Goal: Task Accomplishment & Management: Use online tool/utility

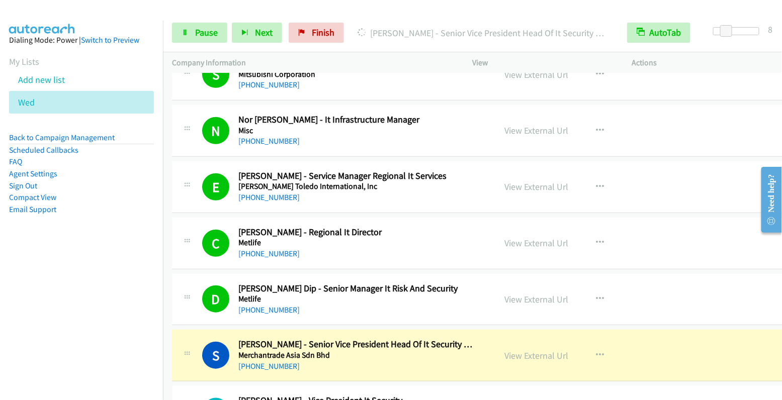
scroll to position [1868, 0]
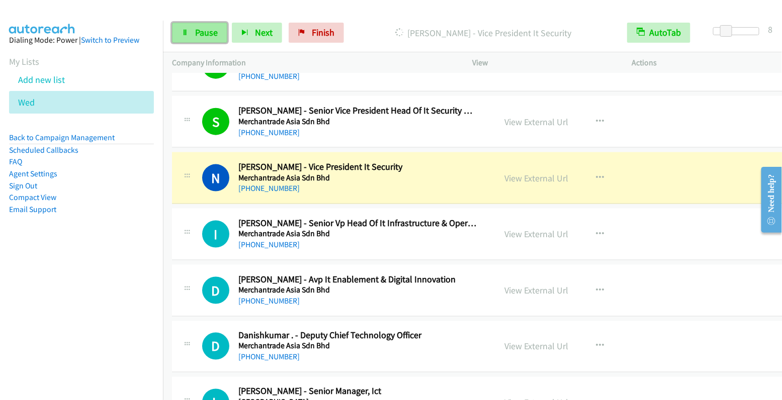
click at [204, 31] on span "Pause" at bounding box center [206, 33] width 23 height 12
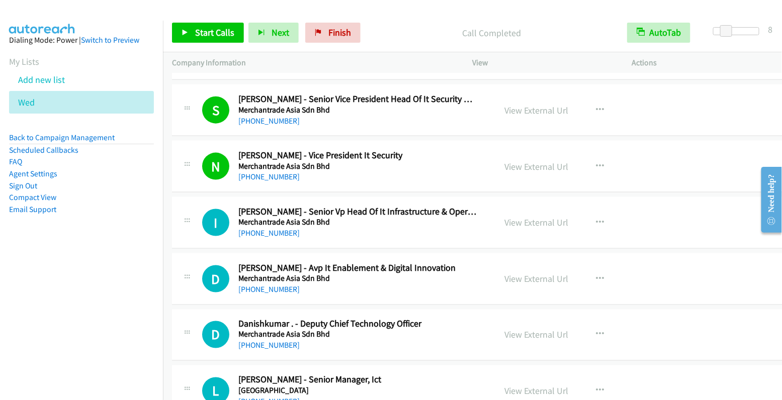
scroll to position [1879, 0]
click at [586, 215] on button "button" at bounding box center [599, 223] width 27 height 20
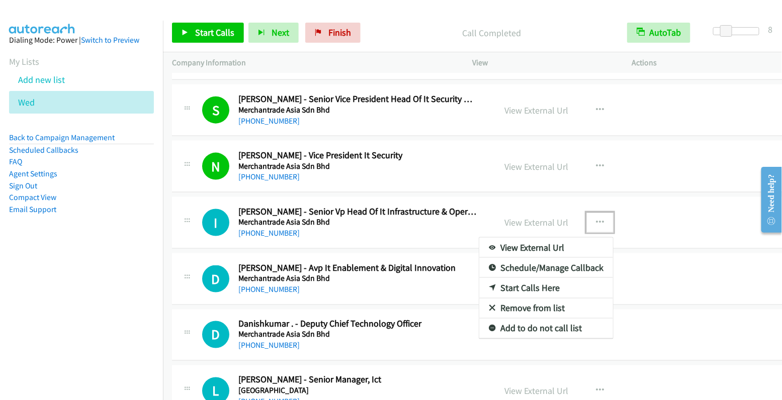
click at [532, 281] on link "Start Calls Here" at bounding box center [546, 288] width 134 height 20
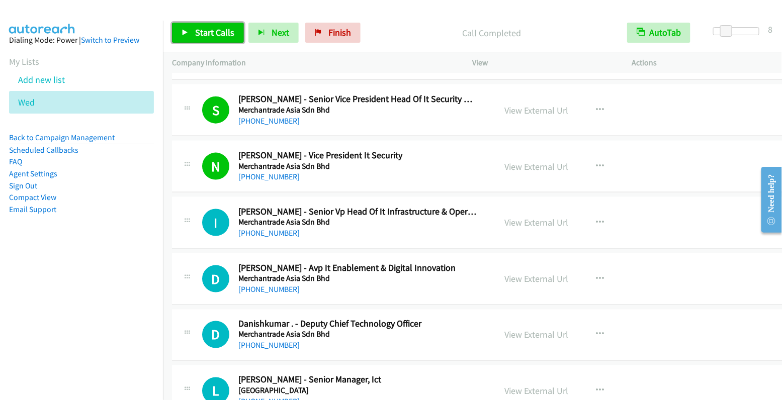
click at [211, 35] on span "Start Calls" at bounding box center [214, 33] width 39 height 12
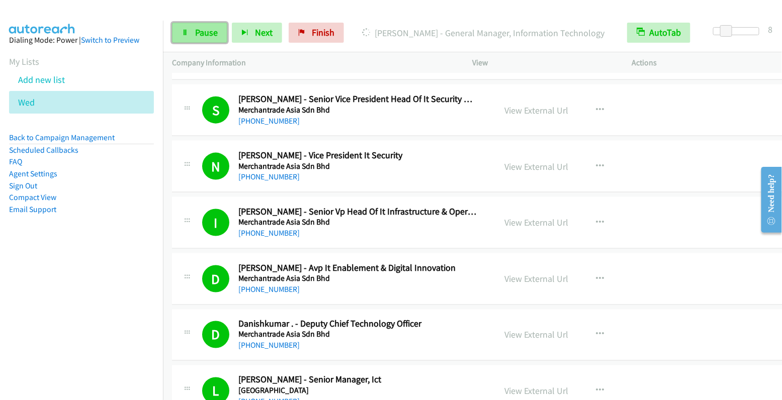
click at [199, 27] on span "Pause" at bounding box center [206, 33] width 23 height 12
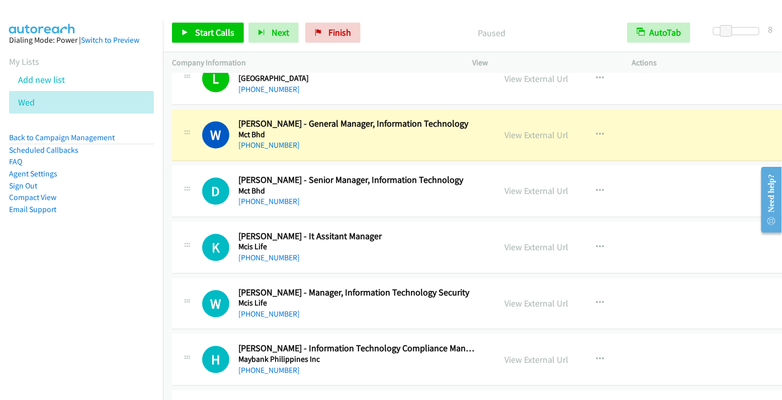
scroll to position [2197, 0]
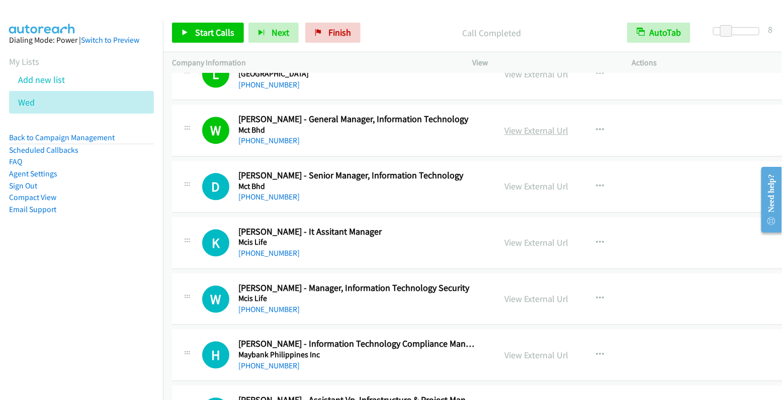
click at [534, 125] on link "View External Url" at bounding box center [536, 131] width 64 height 12
click at [596, 183] on icon "button" at bounding box center [600, 187] width 8 height 8
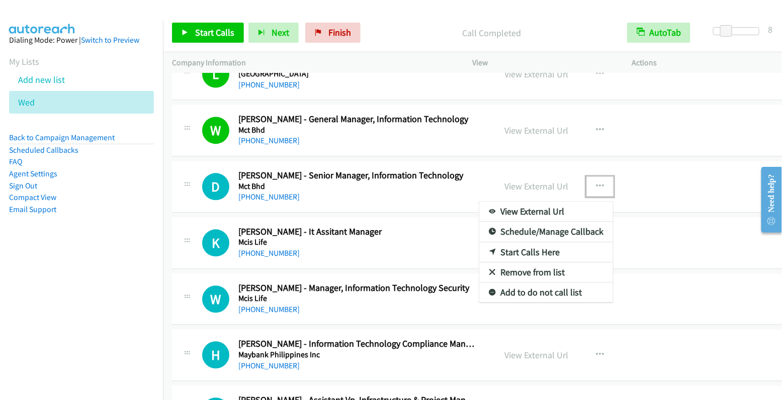
click at [539, 243] on link "Start Calls Here" at bounding box center [546, 252] width 134 height 20
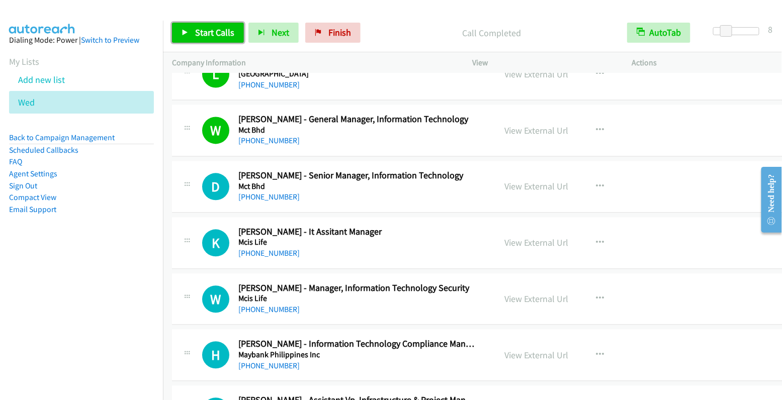
click at [218, 34] on span "Start Calls" at bounding box center [214, 33] width 39 height 12
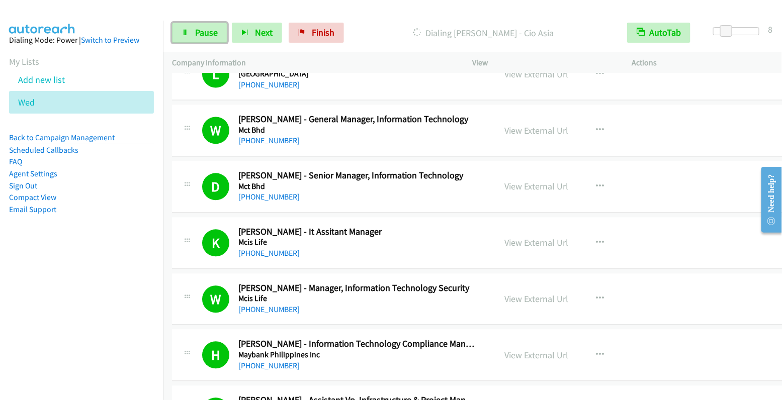
drag, startPoint x: 207, startPoint y: 34, endPoint x: 611, endPoint y: 163, distance: 424.4
click at [207, 34] on span "Pause" at bounding box center [206, 33] width 23 height 12
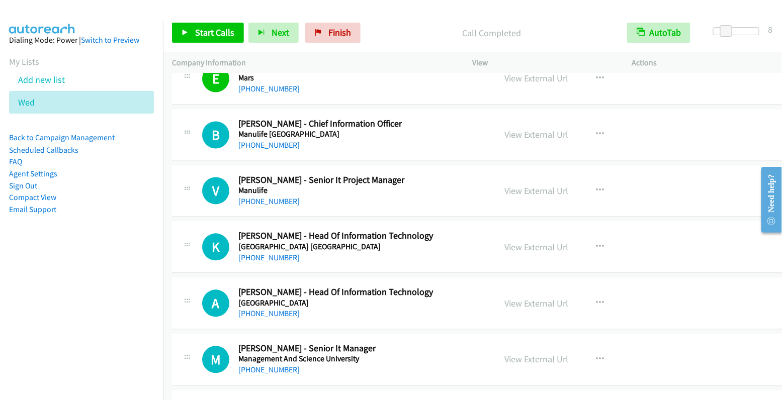
scroll to position [3540, 0]
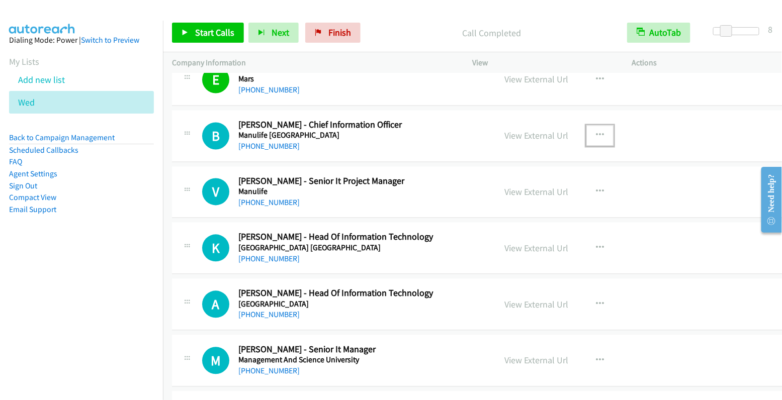
click at [596, 132] on icon "button" at bounding box center [600, 136] width 8 height 8
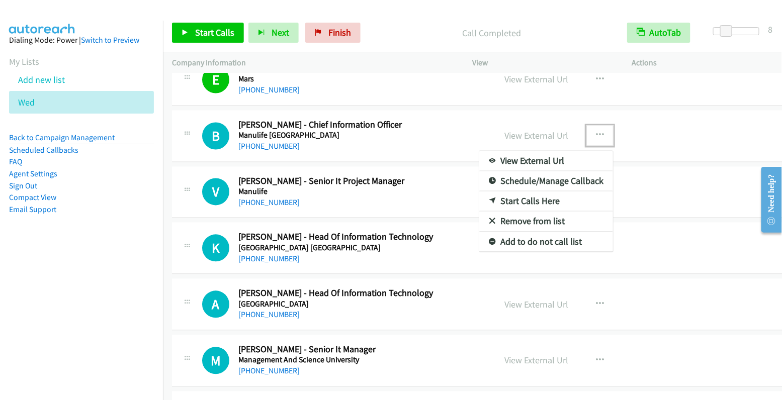
click at [546, 192] on link "Start Calls Here" at bounding box center [546, 202] width 134 height 20
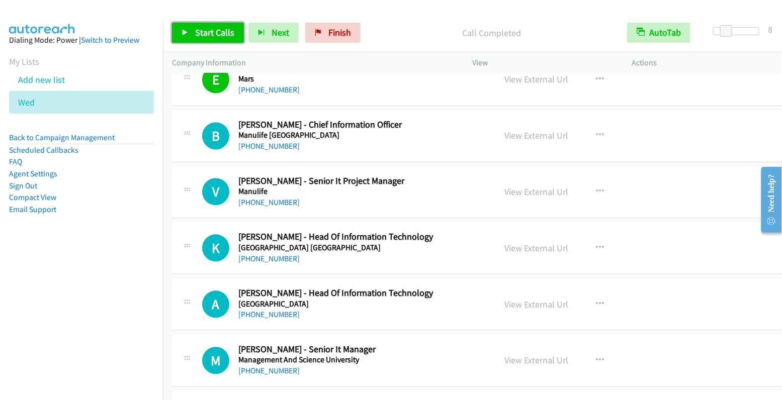
click at [219, 32] on span "Start Calls" at bounding box center [214, 33] width 39 height 12
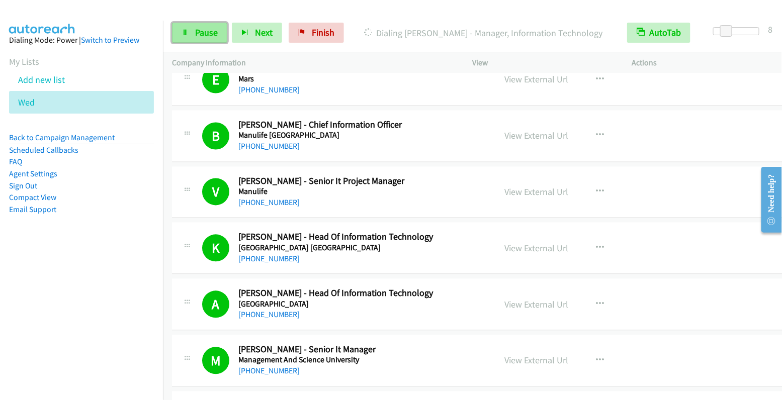
click at [214, 30] on span "Pause" at bounding box center [206, 33] width 23 height 12
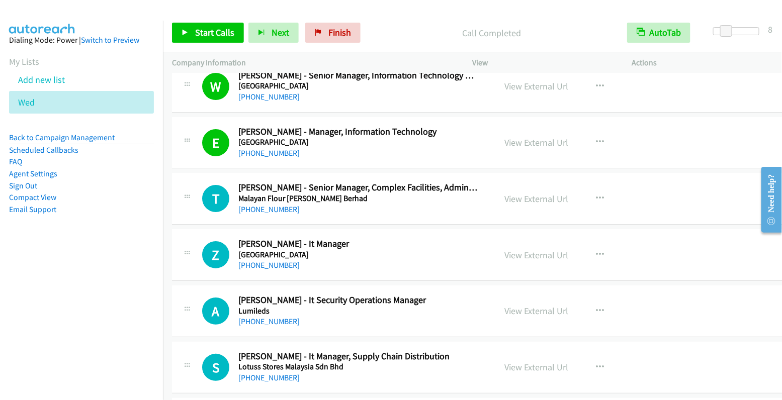
scroll to position [4160, 0]
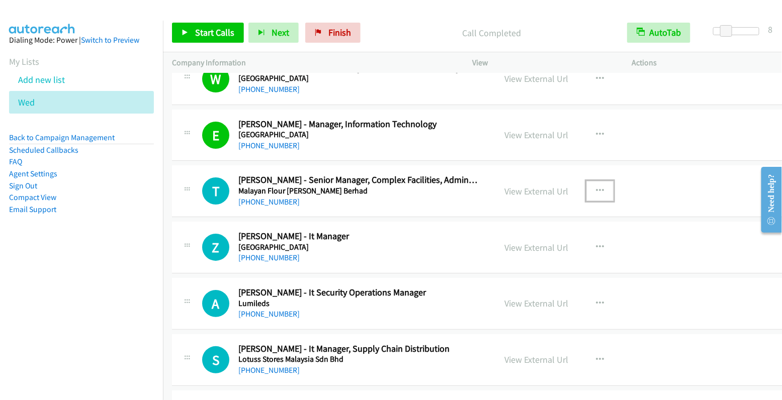
click at [596, 187] on icon "button" at bounding box center [600, 191] width 8 height 8
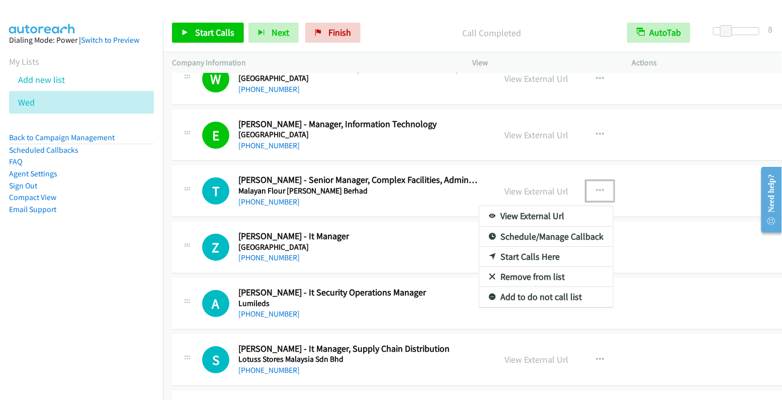
click at [522, 247] on link "Start Calls Here" at bounding box center [546, 257] width 134 height 20
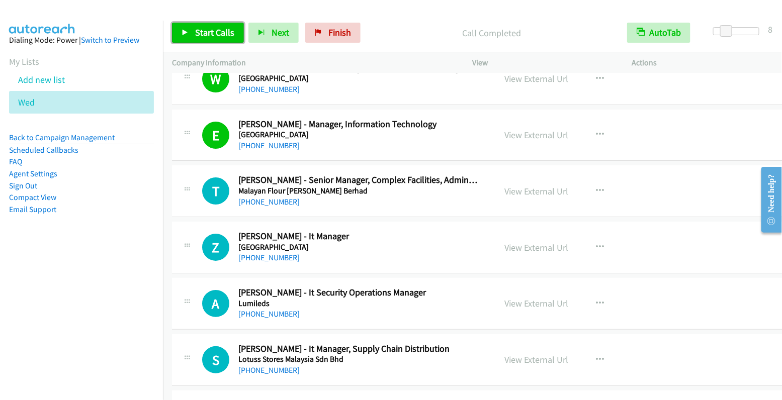
click at [210, 33] on span "Start Calls" at bounding box center [214, 33] width 39 height 12
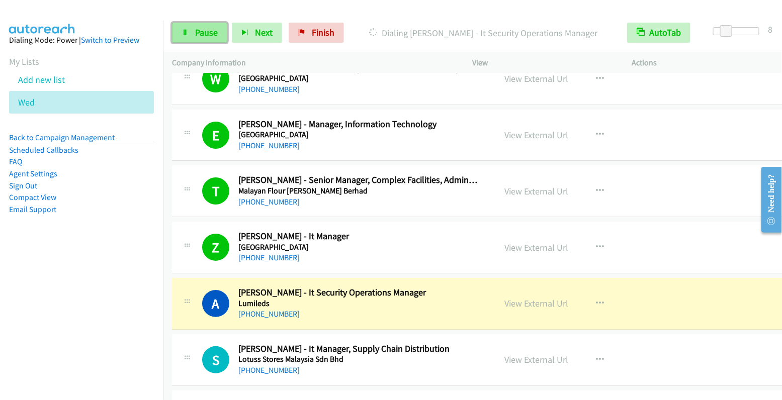
click at [197, 33] on span "Pause" at bounding box center [206, 33] width 23 height 12
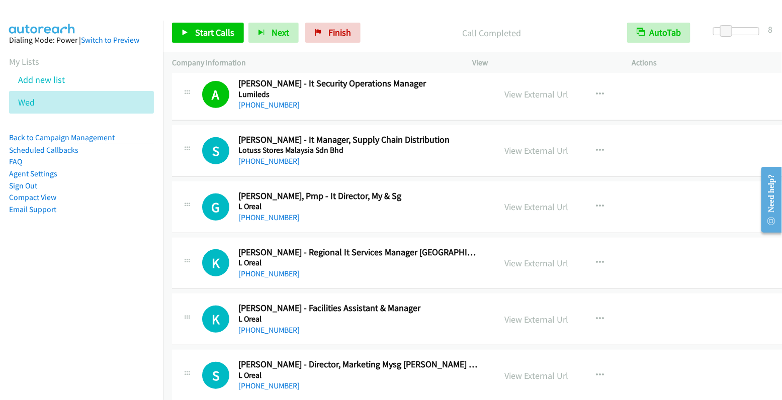
scroll to position [4370, 0]
click at [596, 146] on icon "button" at bounding box center [600, 150] width 8 height 8
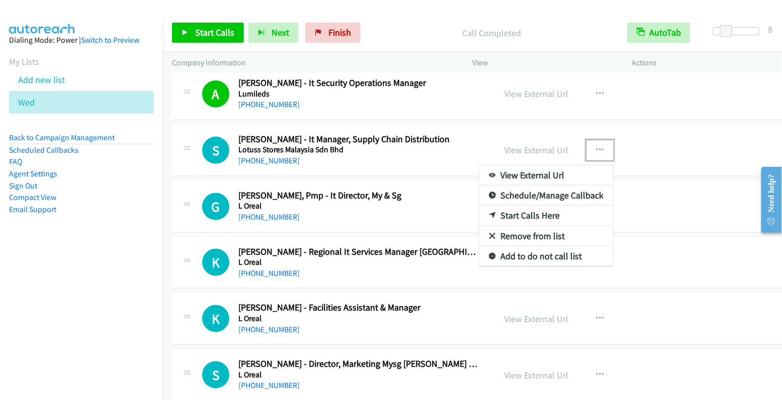
click at [544, 206] on link "Start Calls Here" at bounding box center [546, 216] width 134 height 20
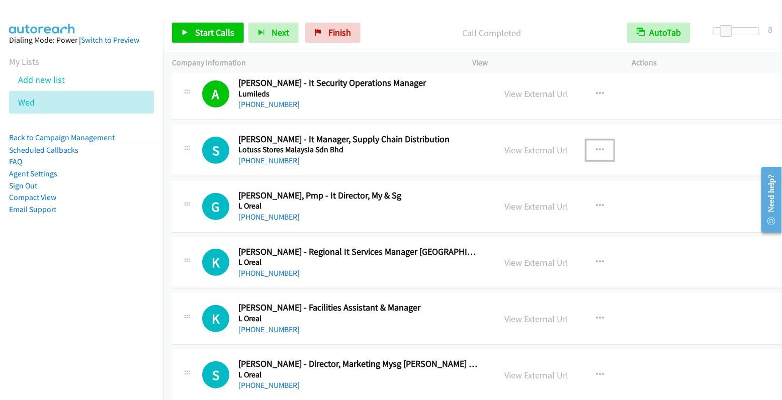
scroll to position [4372, 0]
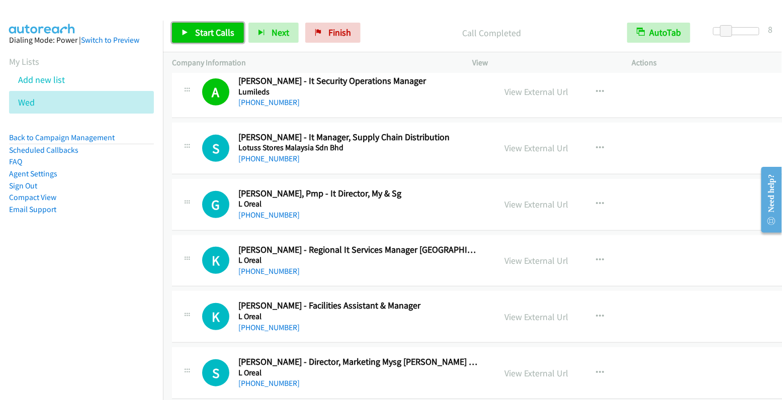
click at [203, 32] on span "Start Calls" at bounding box center [214, 33] width 39 height 12
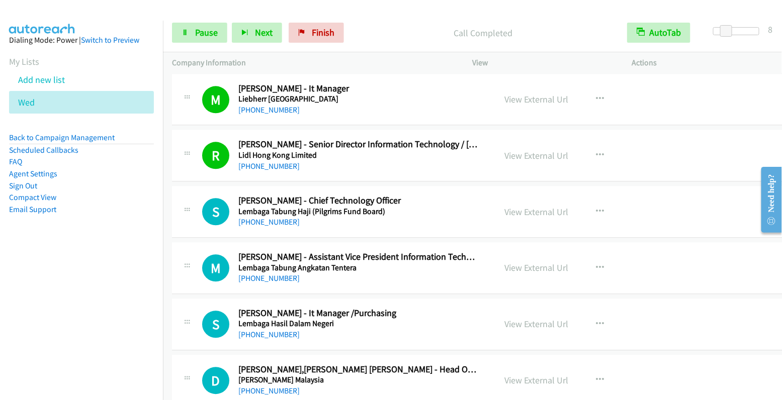
scroll to position [5097, 0]
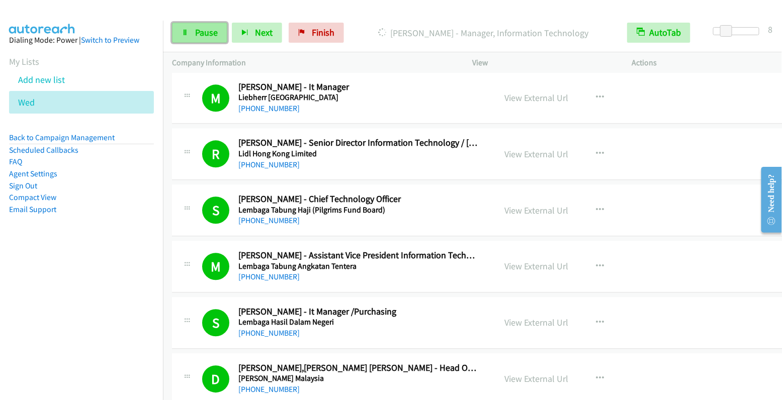
click at [200, 32] on span "Pause" at bounding box center [206, 33] width 23 height 12
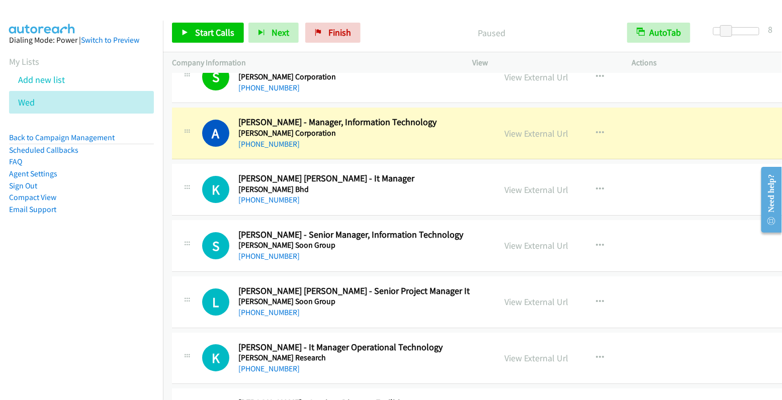
scroll to position [5456, 0]
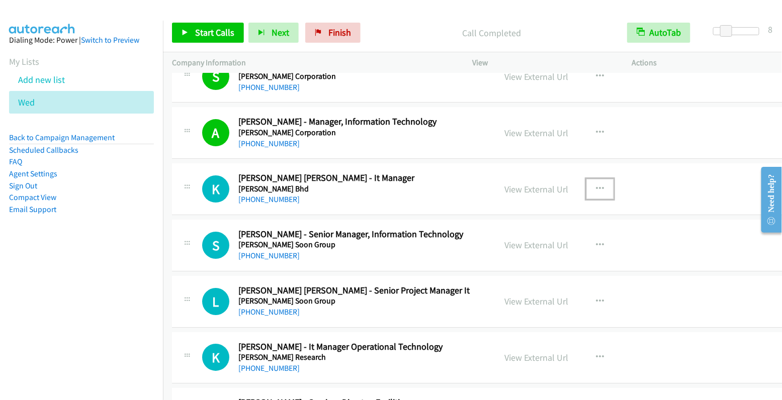
click at [596, 185] on icon "button" at bounding box center [600, 189] width 8 height 8
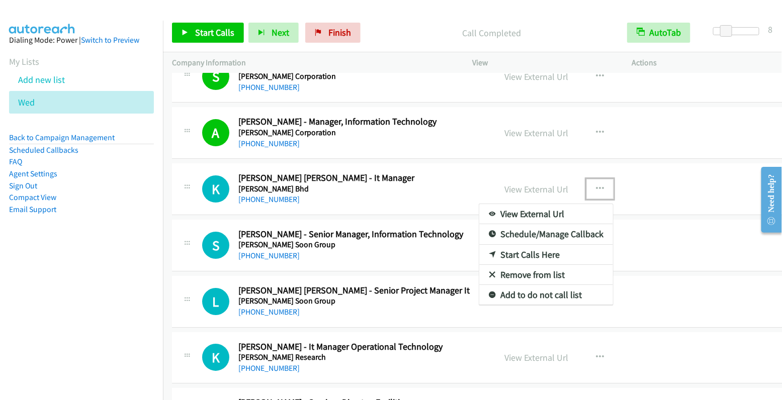
click at [545, 245] on link "Start Calls Here" at bounding box center [546, 255] width 134 height 20
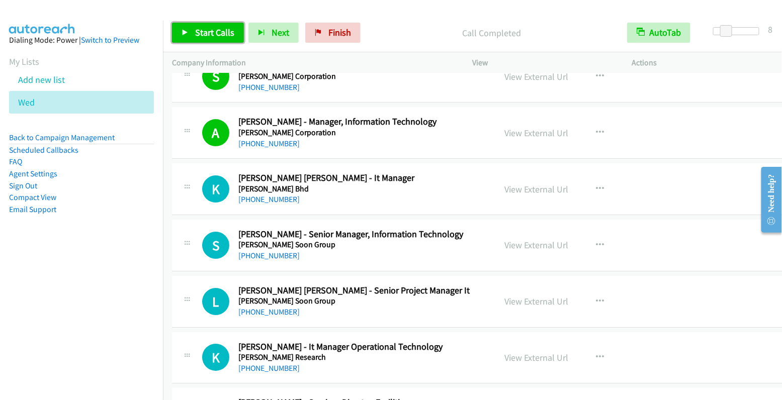
click at [207, 29] on span "Start Calls" at bounding box center [214, 33] width 39 height 12
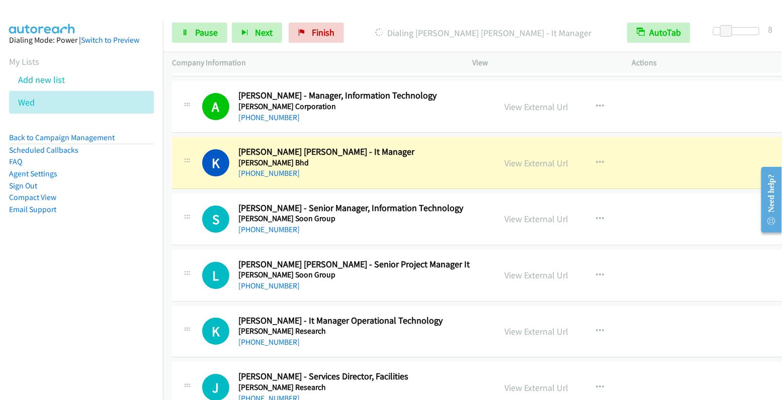
scroll to position [5505, 0]
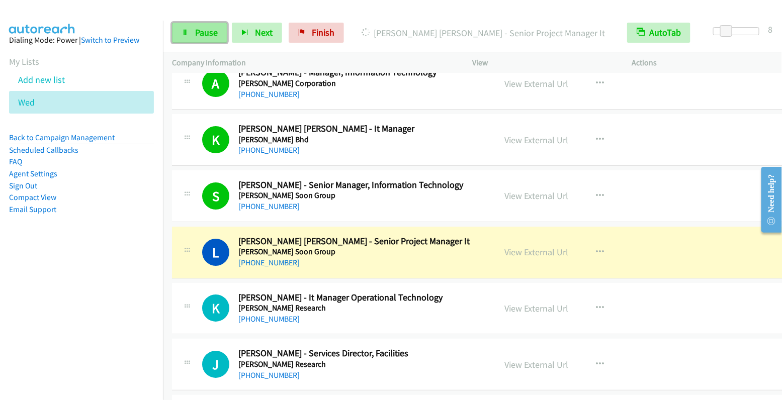
click at [192, 31] on link "Pause" at bounding box center [199, 33] width 55 height 20
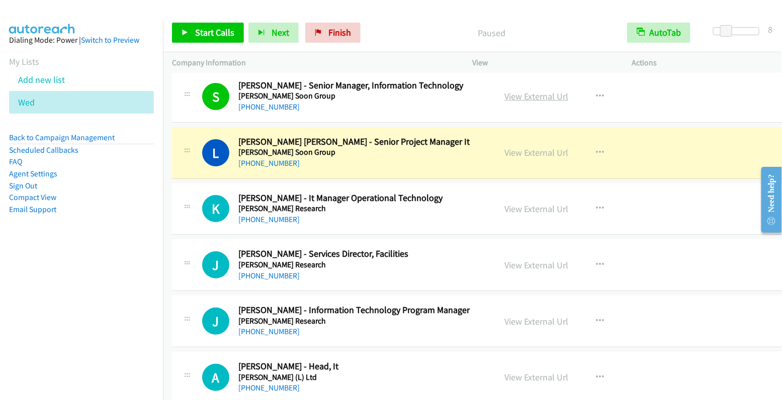
scroll to position [5618, 0]
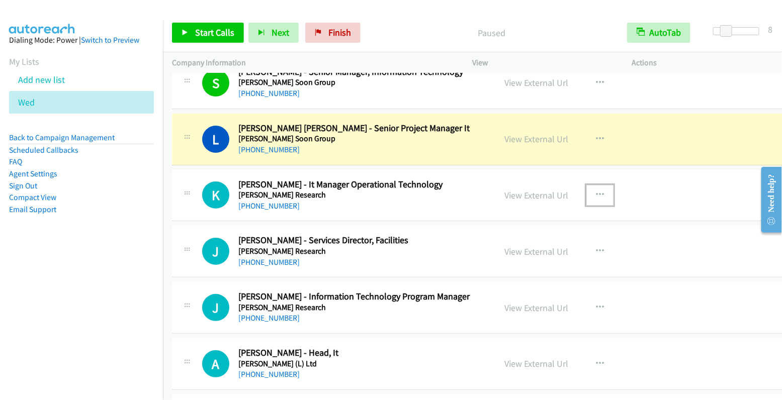
click at [596, 191] on icon "button" at bounding box center [600, 195] width 8 height 8
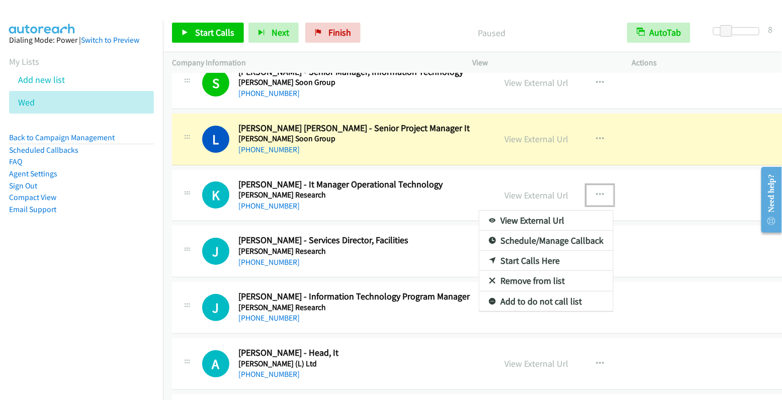
click at [537, 251] on link "Start Calls Here" at bounding box center [546, 261] width 134 height 20
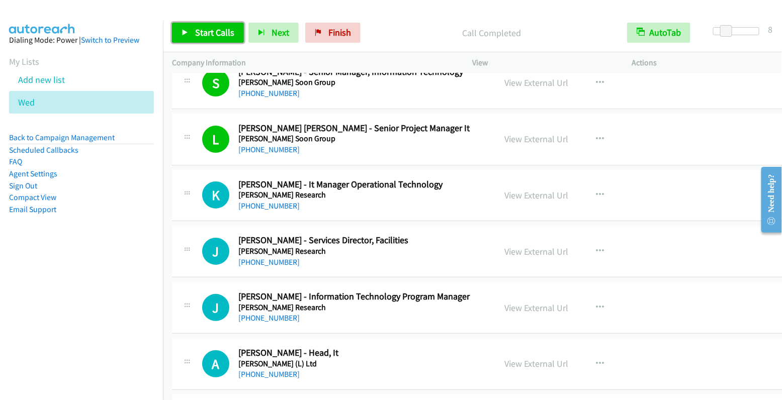
click at [208, 32] on span "Start Calls" at bounding box center [214, 33] width 39 height 12
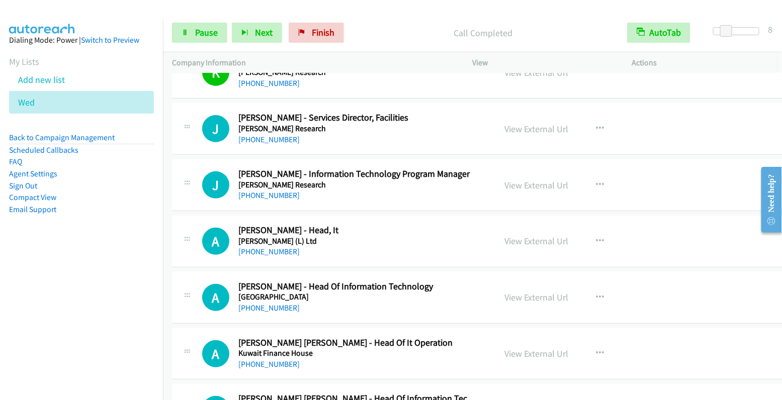
scroll to position [5741, 0]
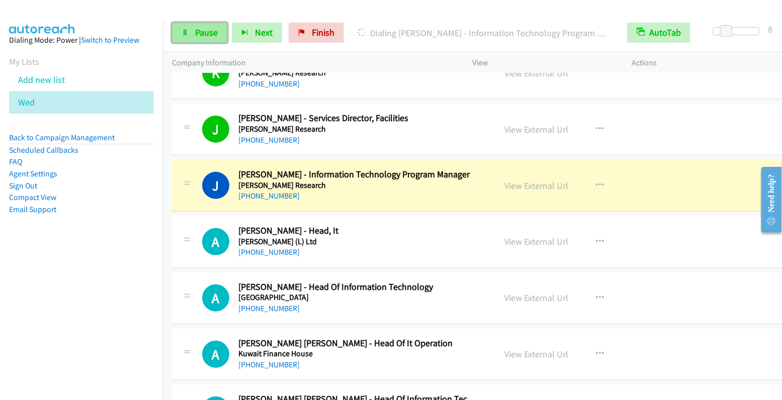
click at [199, 33] on span "Pause" at bounding box center [206, 33] width 23 height 12
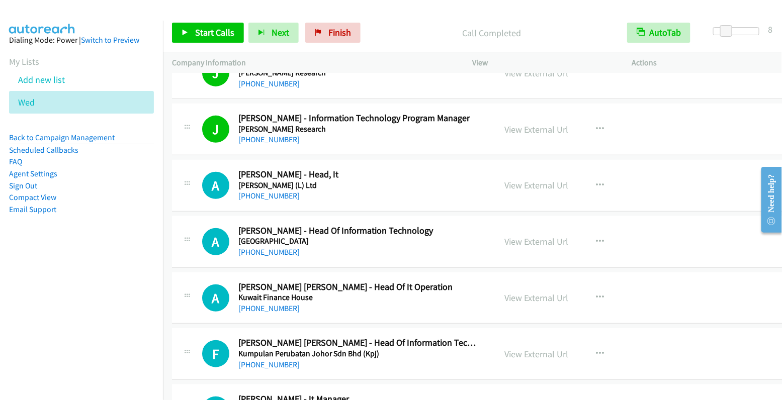
scroll to position [5798, 0]
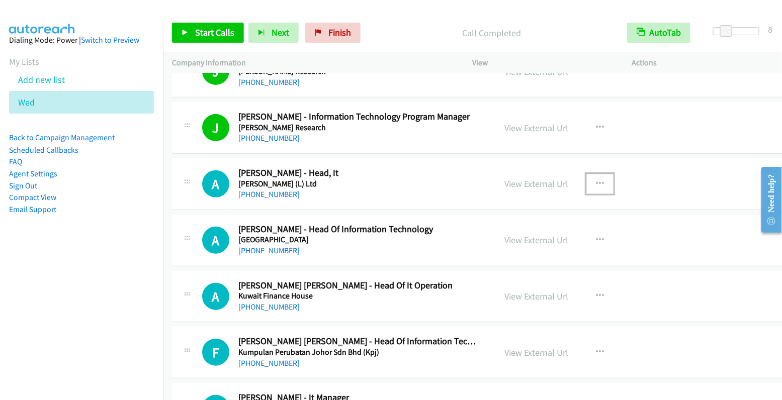
click at [592, 174] on button "button" at bounding box center [599, 184] width 27 height 20
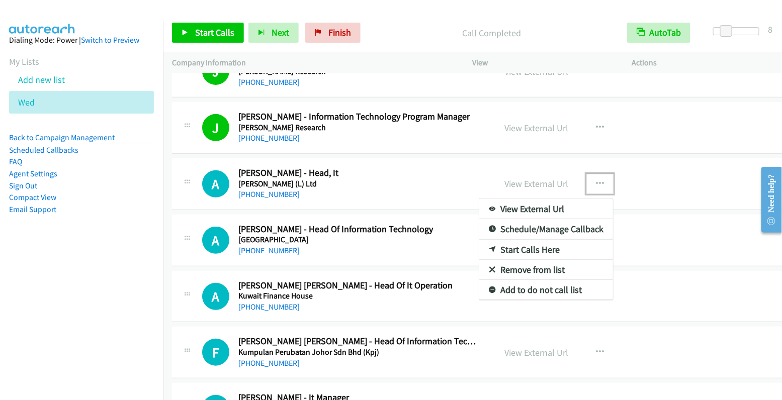
click at [527, 240] on link "Start Calls Here" at bounding box center [546, 250] width 134 height 20
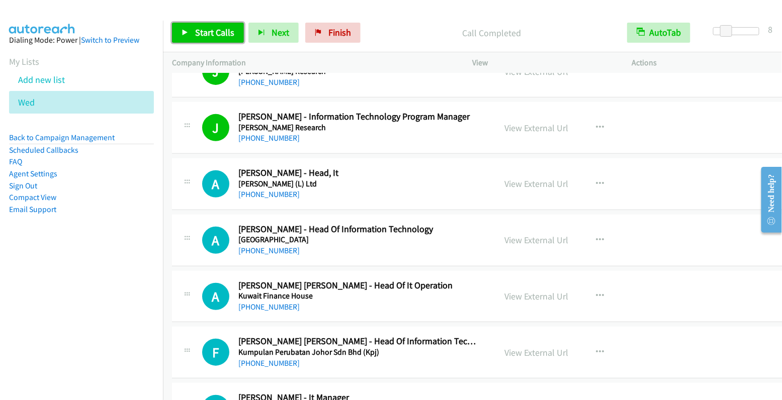
click at [216, 35] on span "Start Calls" at bounding box center [214, 33] width 39 height 12
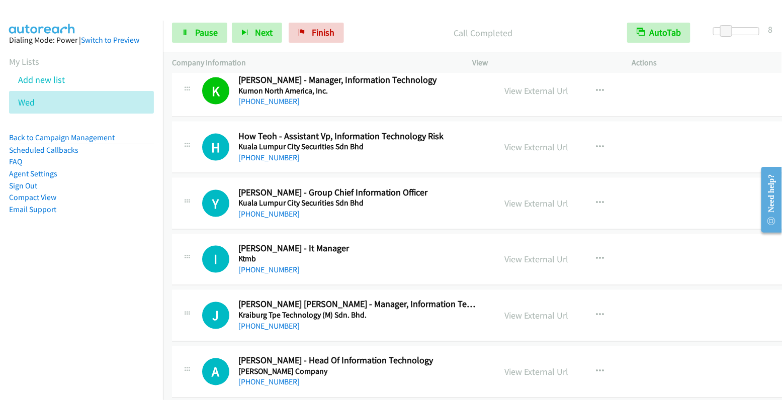
scroll to position [6177, 0]
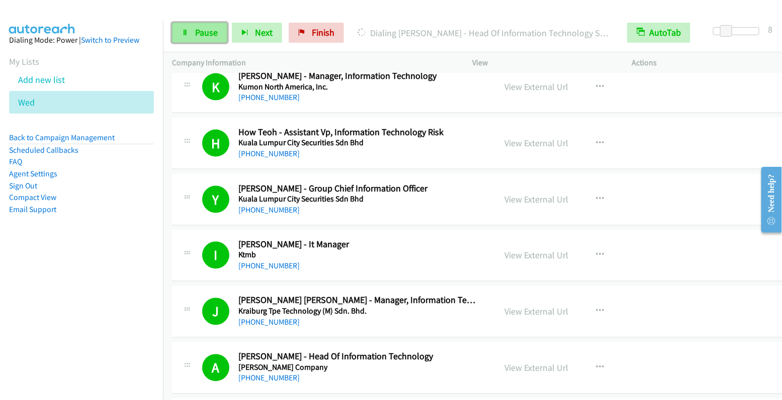
click at [211, 35] on span "Pause" at bounding box center [206, 33] width 23 height 12
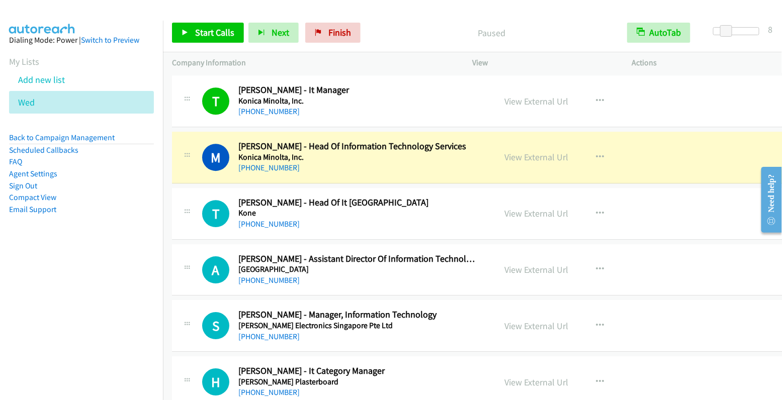
scroll to position [6727, 0]
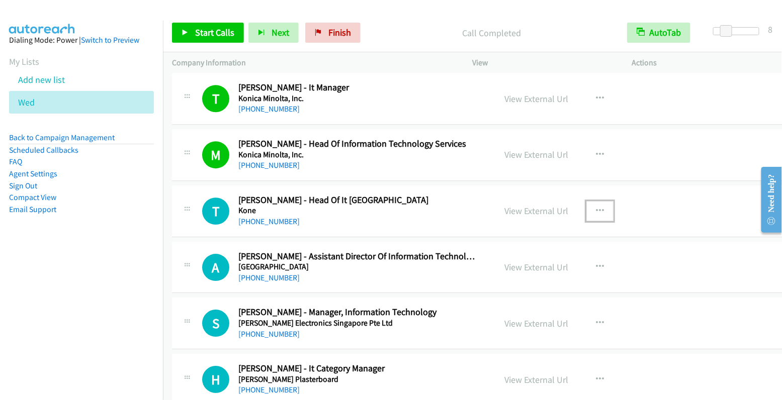
click at [586, 201] on button "button" at bounding box center [599, 211] width 27 height 20
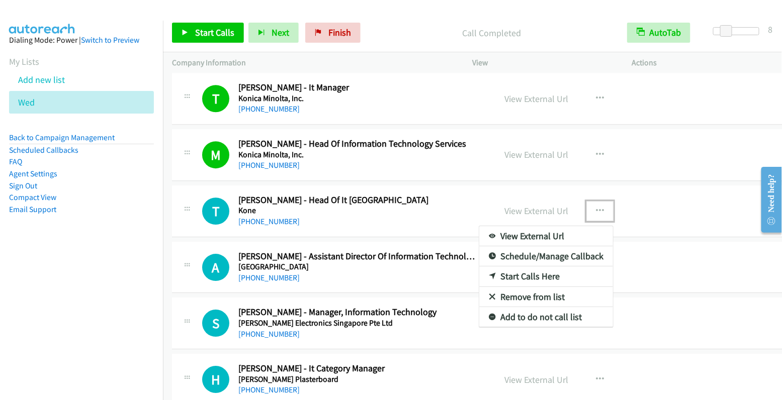
click at [525, 267] on link "Start Calls Here" at bounding box center [546, 277] width 134 height 20
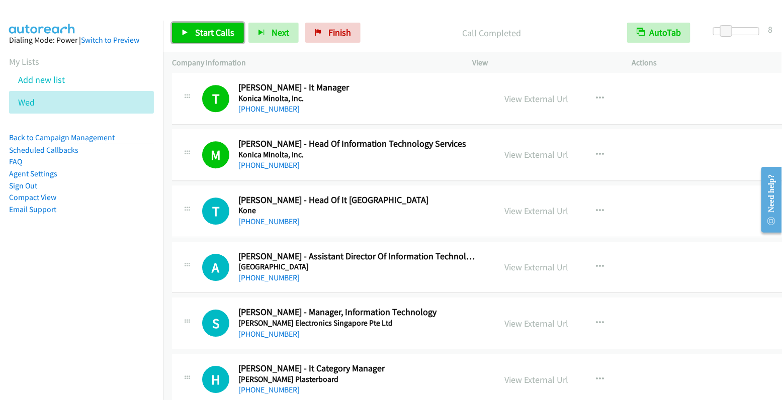
click at [210, 36] on span "Start Calls" at bounding box center [214, 33] width 39 height 12
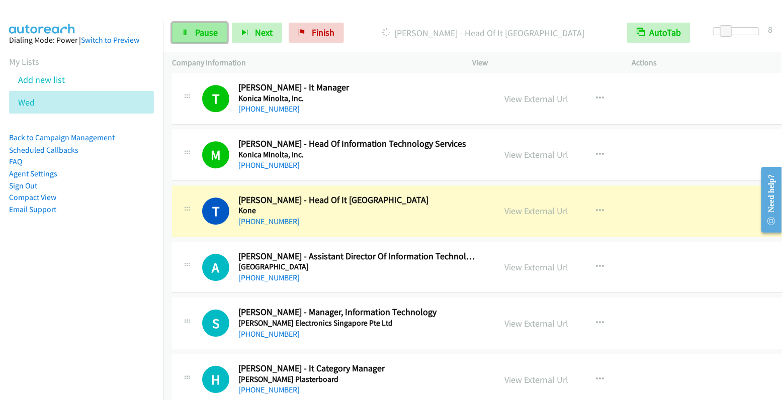
click at [199, 34] on span "Pause" at bounding box center [206, 33] width 23 height 12
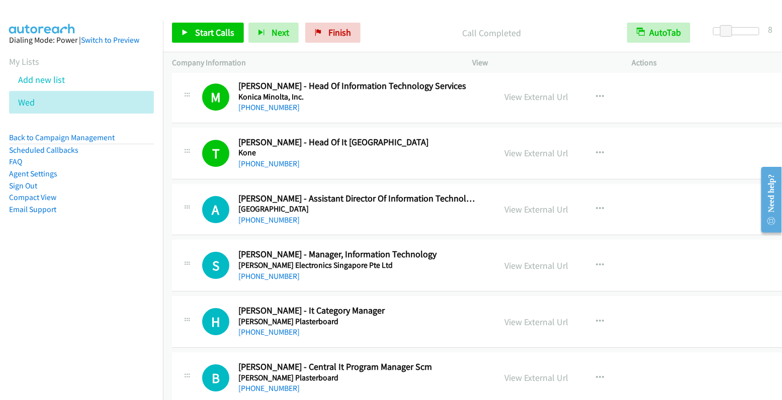
scroll to position [6792, 0]
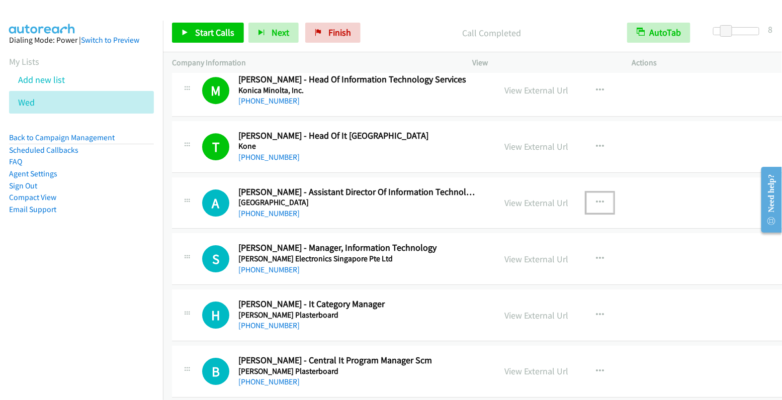
click at [586, 193] on button "button" at bounding box center [599, 203] width 27 height 20
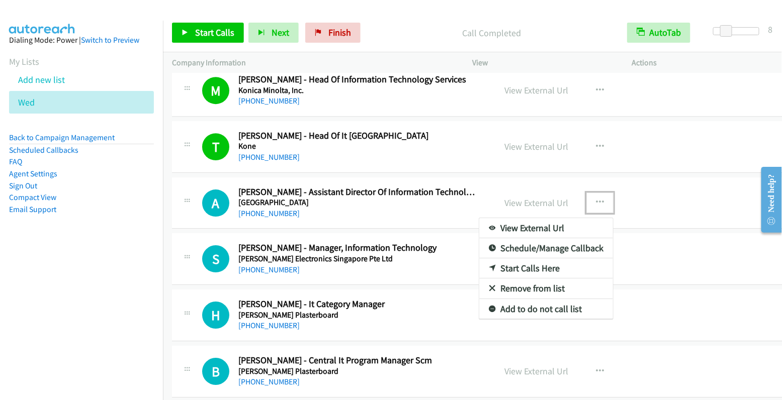
click at [532, 259] on link "Start Calls Here" at bounding box center [546, 269] width 134 height 20
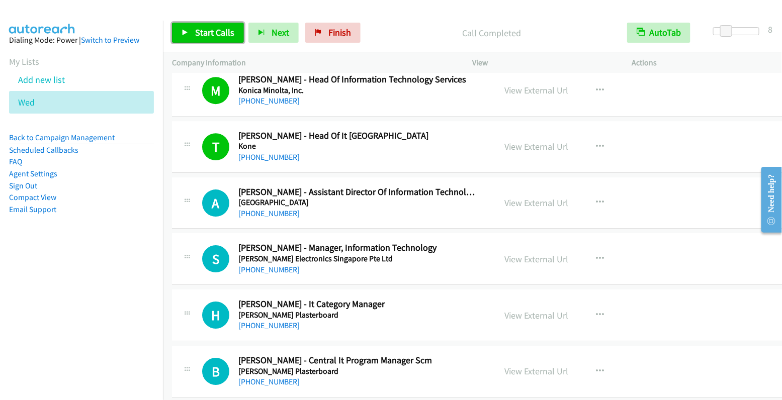
drag, startPoint x: 215, startPoint y: 32, endPoint x: 217, endPoint y: 26, distance: 5.9
click at [214, 31] on span "Start Calls" at bounding box center [214, 33] width 39 height 12
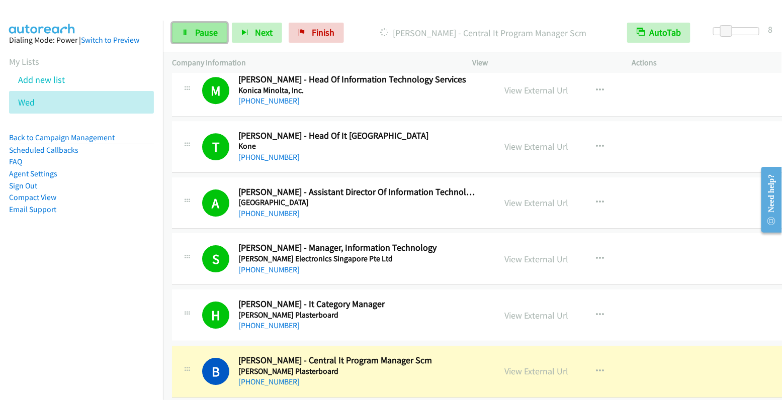
click at [203, 32] on span "Pause" at bounding box center [206, 33] width 23 height 12
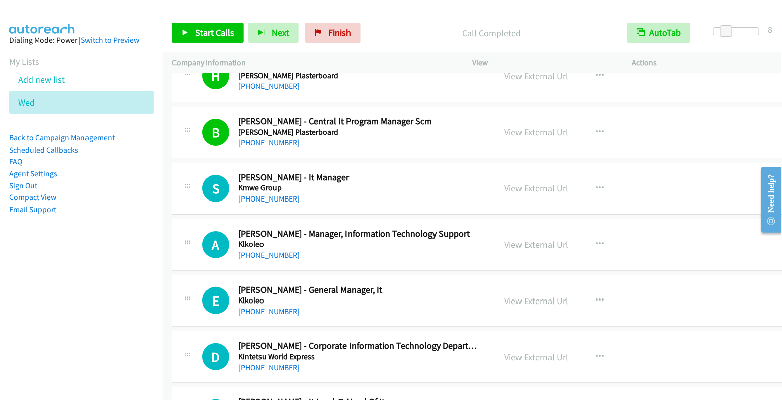
scroll to position [7033, 0]
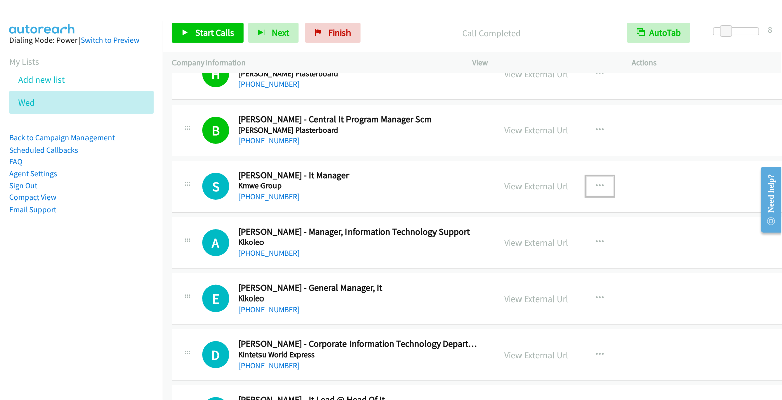
click at [596, 183] on icon "button" at bounding box center [600, 187] width 8 height 8
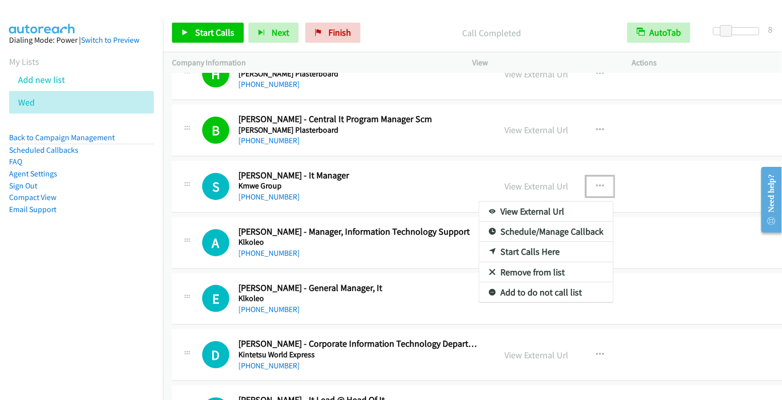
click at [529, 242] on link "Start Calls Here" at bounding box center [546, 252] width 134 height 20
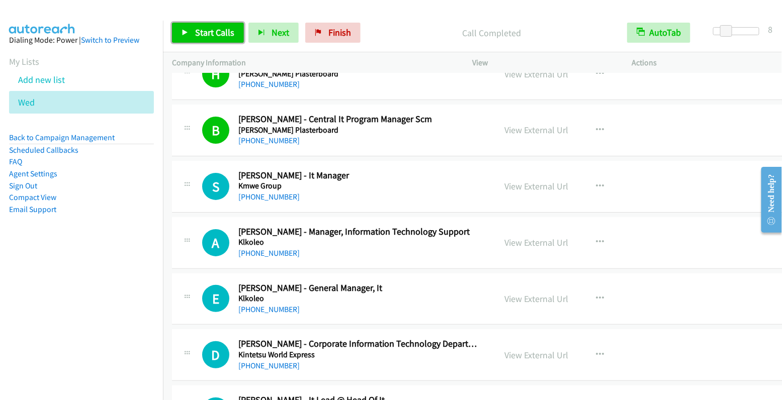
click at [198, 32] on span "Start Calls" at bounding box center [214, 33] width 39 height 12
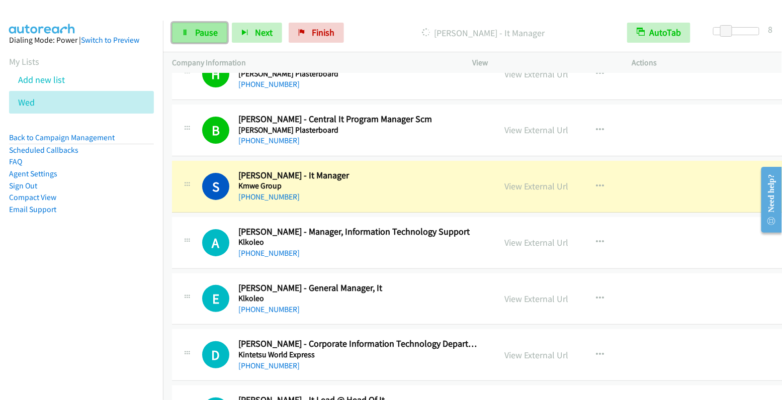
click at [201, 33] on span "Pause" at bounding box center [206, 33] width 23 height 12
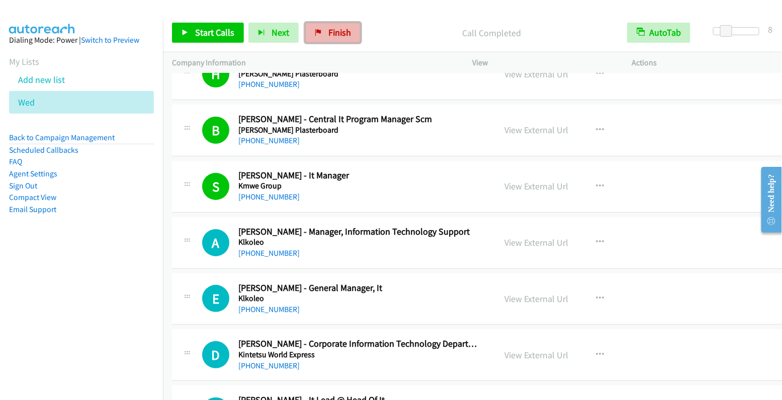
click at [334, 30] on span "Finish" at bounding box center [339, 33] width 23 height 12
